Goal: Task Accomplishment & Management: Complete application form

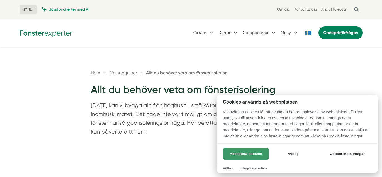
click at [237, 153] on button "Acceptera cookies" at bounding box center [246, 154] width 46 height 12
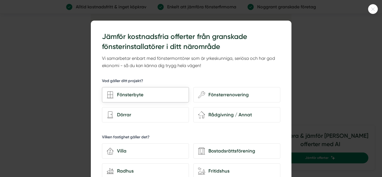
click at [119, 95] on div "Fönsterbyte" at bounding box center [149, 95] width 71 height 8
click at [0, 0] on input "Fönsterbyte" at bounding box center [0, 0] width 0 height 0
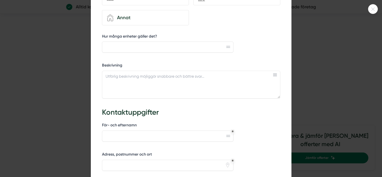
scroll to position [175, 0]
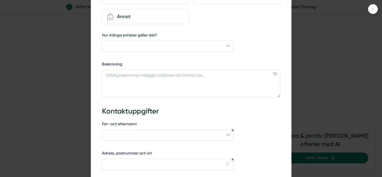
click at [168, 143] on div "För- och efternamn" at bounding box center [168, 134] width 132 height 24
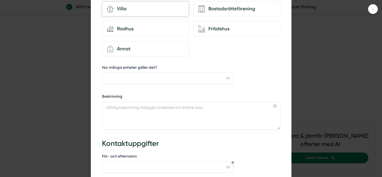
scroll to position [0, 0]
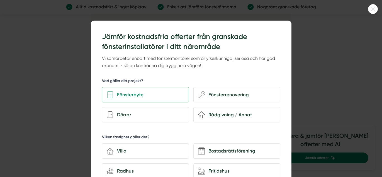
click at [374, 9] on icon at bounding box center [373, 9] width 9 height 3
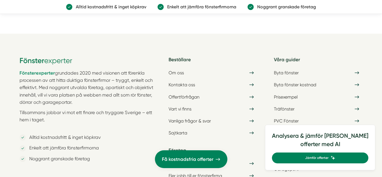
scroll to position [2477, 0]
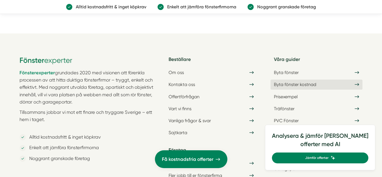
click at [358, 87] on icon at bounding box center [357, 84] width 4 height 5
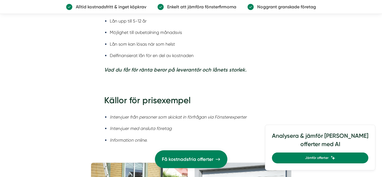
scroll to position [1235, 0]
